Goal: Find specific page/section: Locate item on page

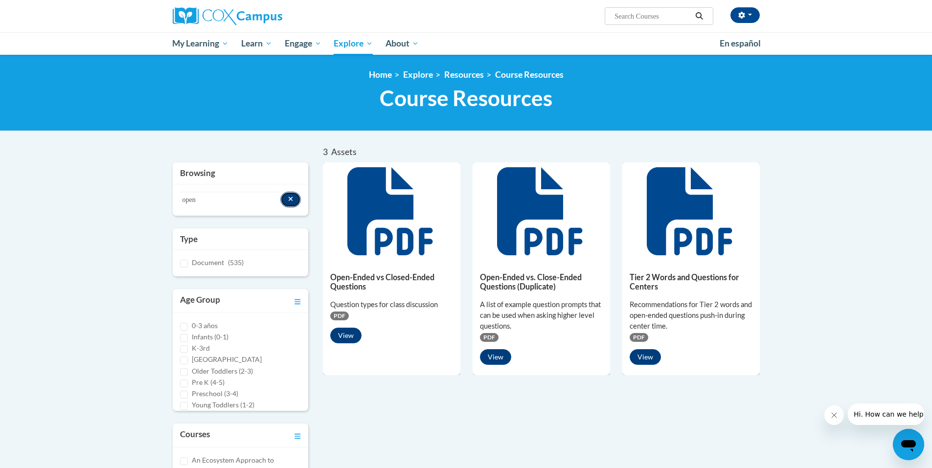
click at [293, 197] on button "Search resources" at bounding box center [290, 200] width 21 height 16
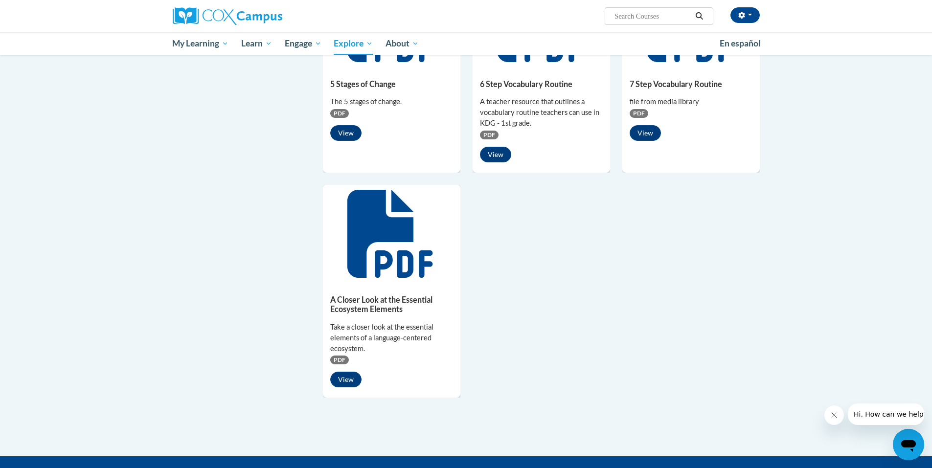
scroll to position [652, 0]
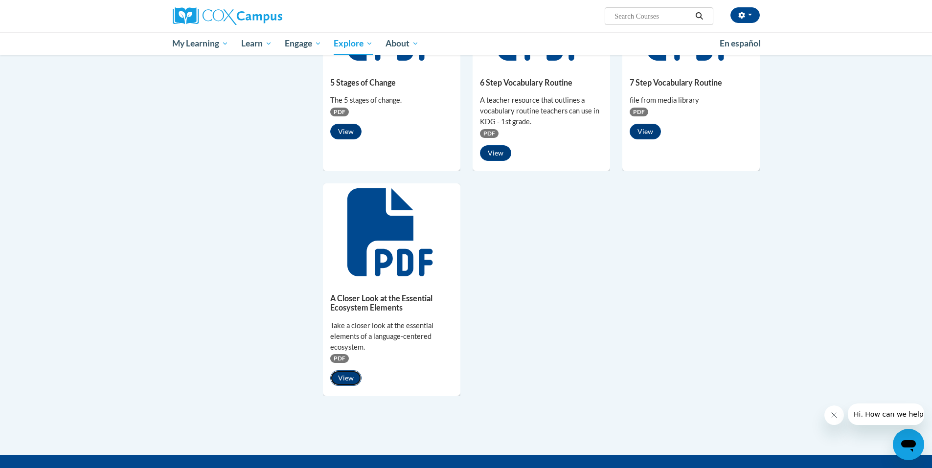
click at [347, 375] on button "View" at bounding box center [345, 378] width 31 height 16
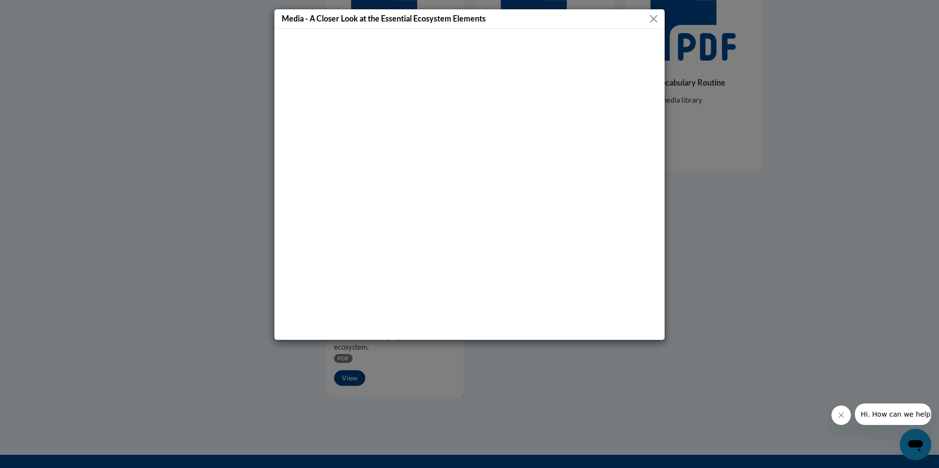
click at [659, 22] on button "Close" at bounding box center [653, 19] width 12 height 12
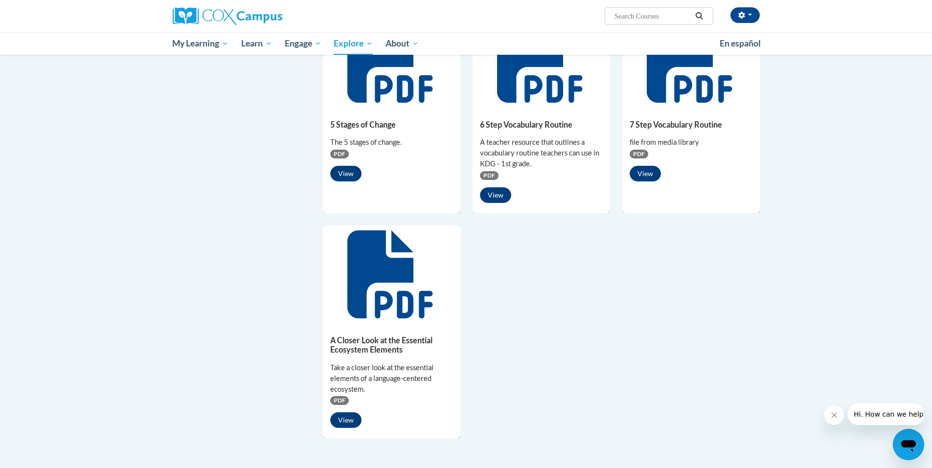
scroll to position [409, 0]
